Goal: Complete application form: Complete application form

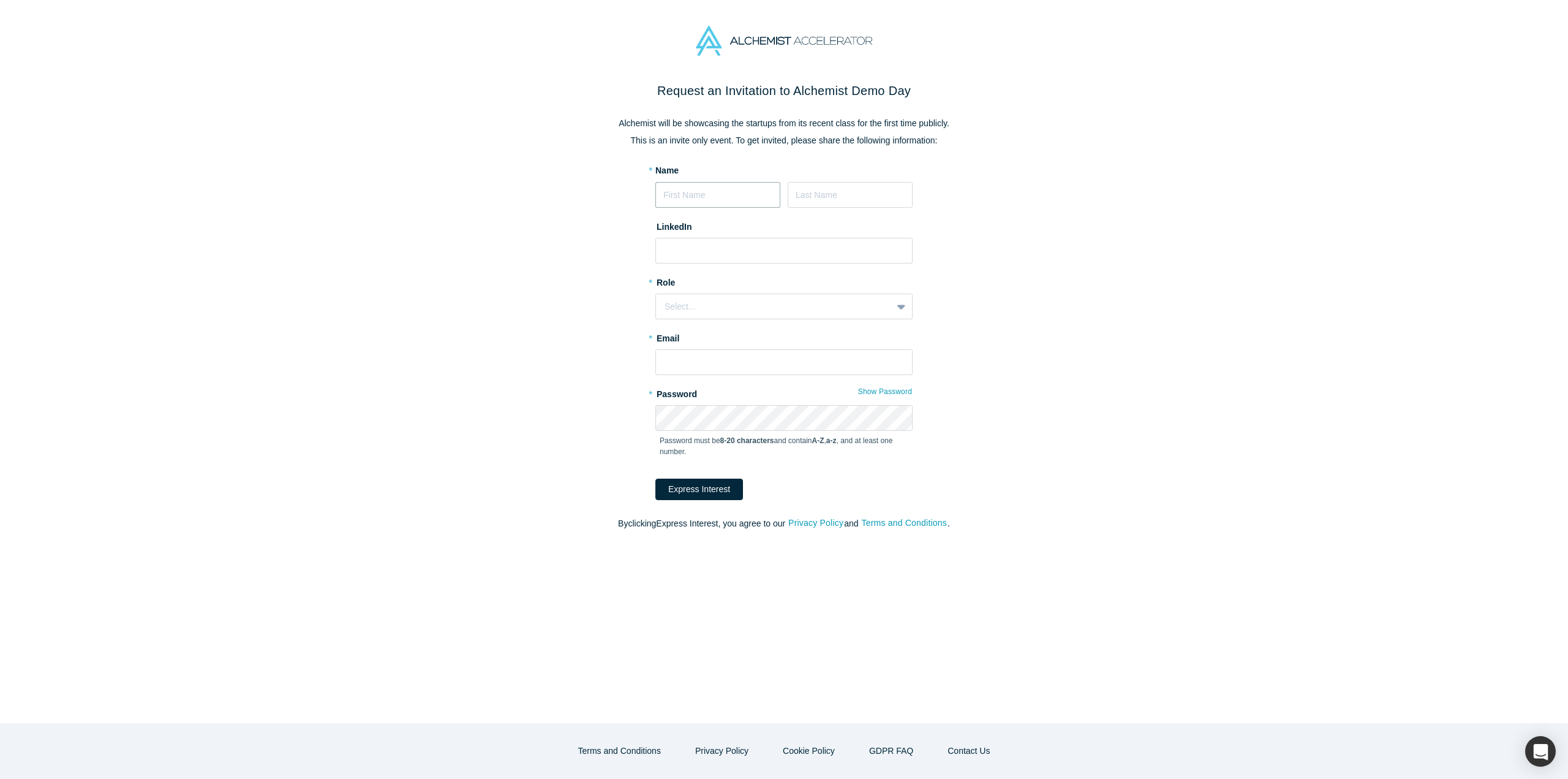
click at [714, 190] on input at bounding box center [718, 194] width 125 height 25
type input "[PERSON_NAME]"
paste input "[URL][DOMAIN_NAME]"
type input "[URL][DOMAIN_NAME]"
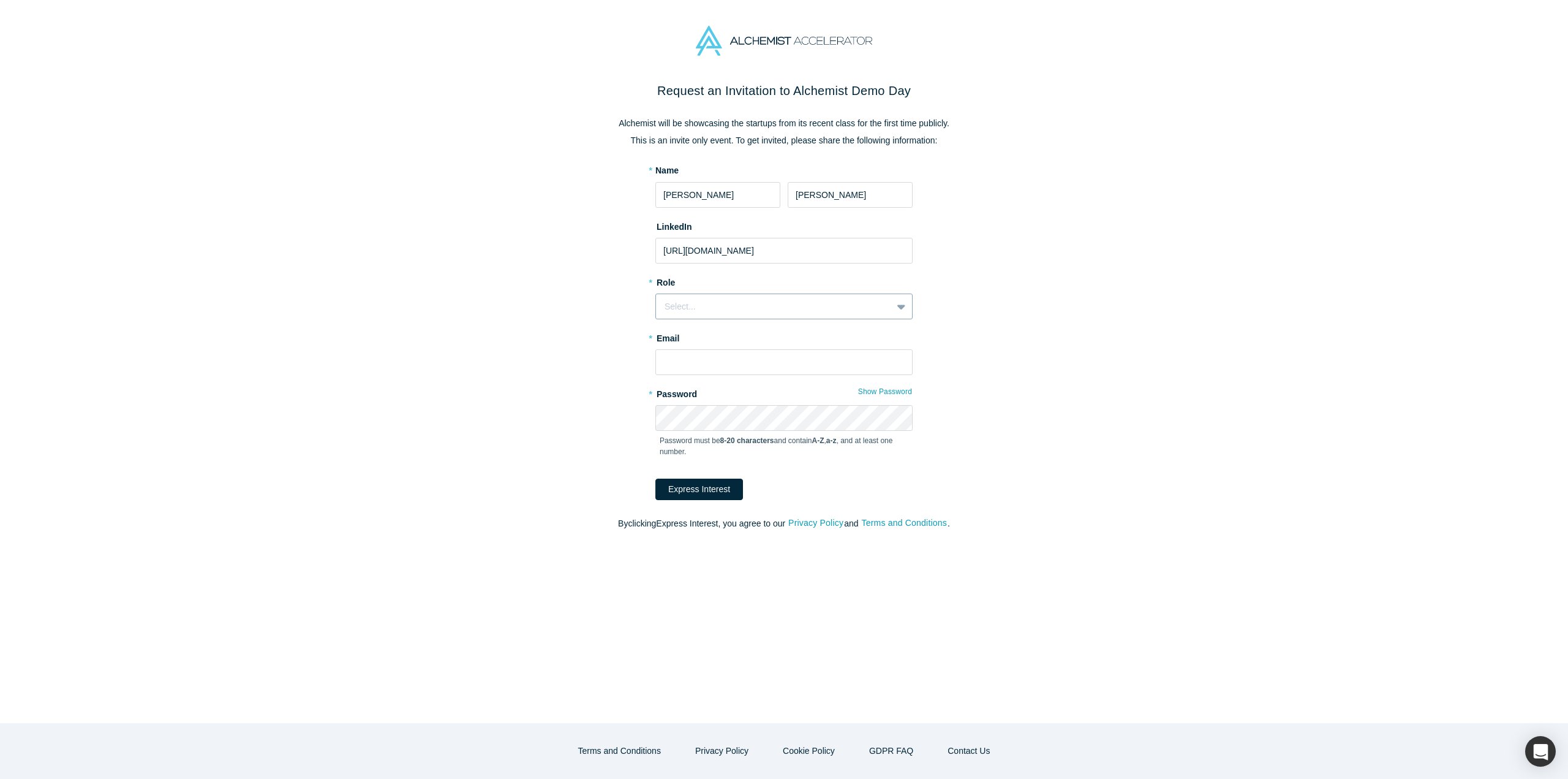
click at [693, 312] on div "Select..." at bounding box center [774, 306] width 219 height 13
click at [693, 407] on div "Founder" at bounding box center [784, 405] width 257 height 22
click at [696, 363] on input "text" at bounding box center [784, 362] width 257 height 25
type input "[EMAIL_ADDRESS][DOMAIN_NAME]"
click at [0, 778] on com-1password-button at bounding box center [0, 779] width 0 height 0
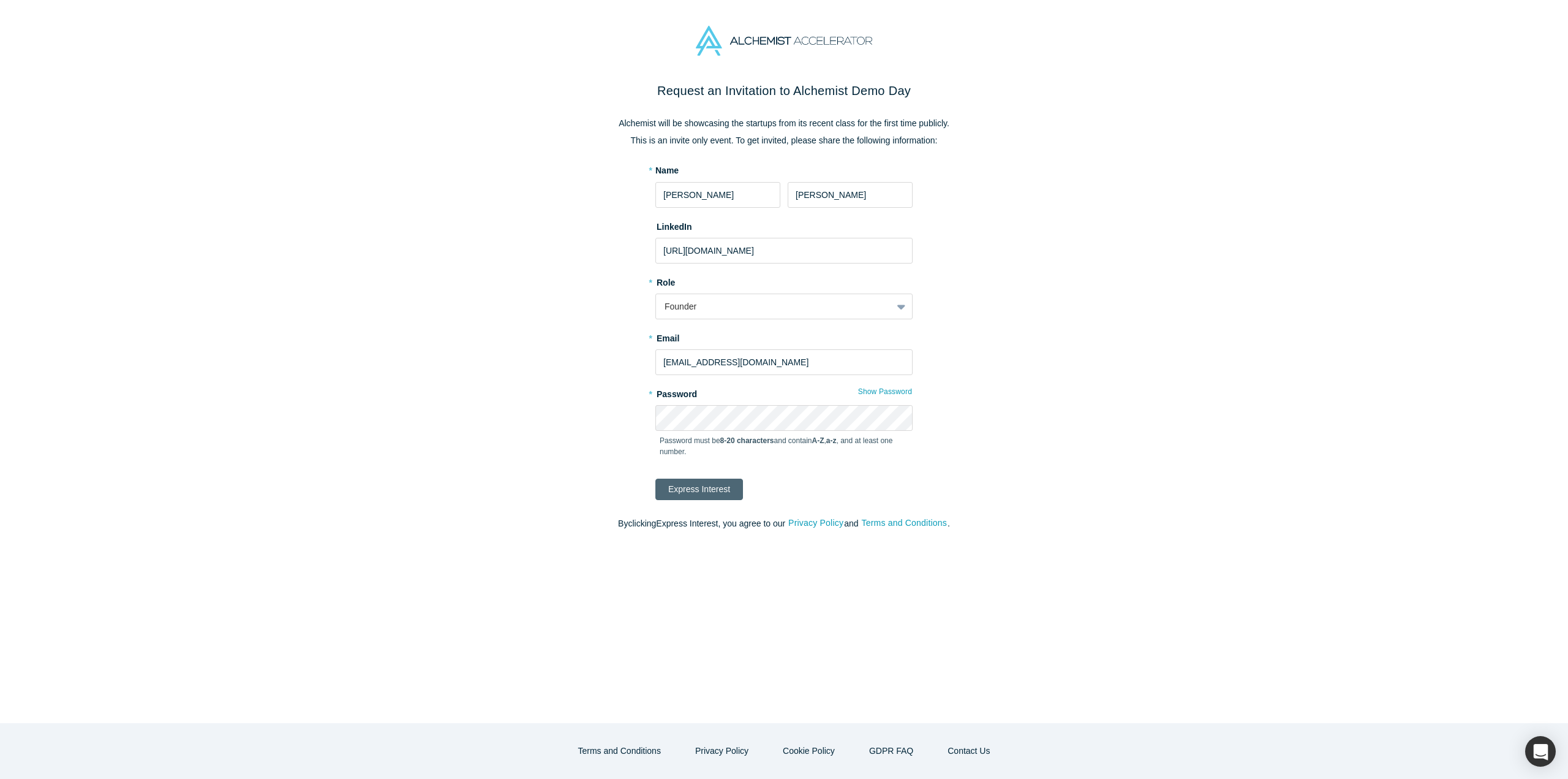
click at [717, 496] on button "Express Interest" at bounding box center [699, 490] width 88 height 22
